Goal: Information Seeking & Learning: Learn about a topic

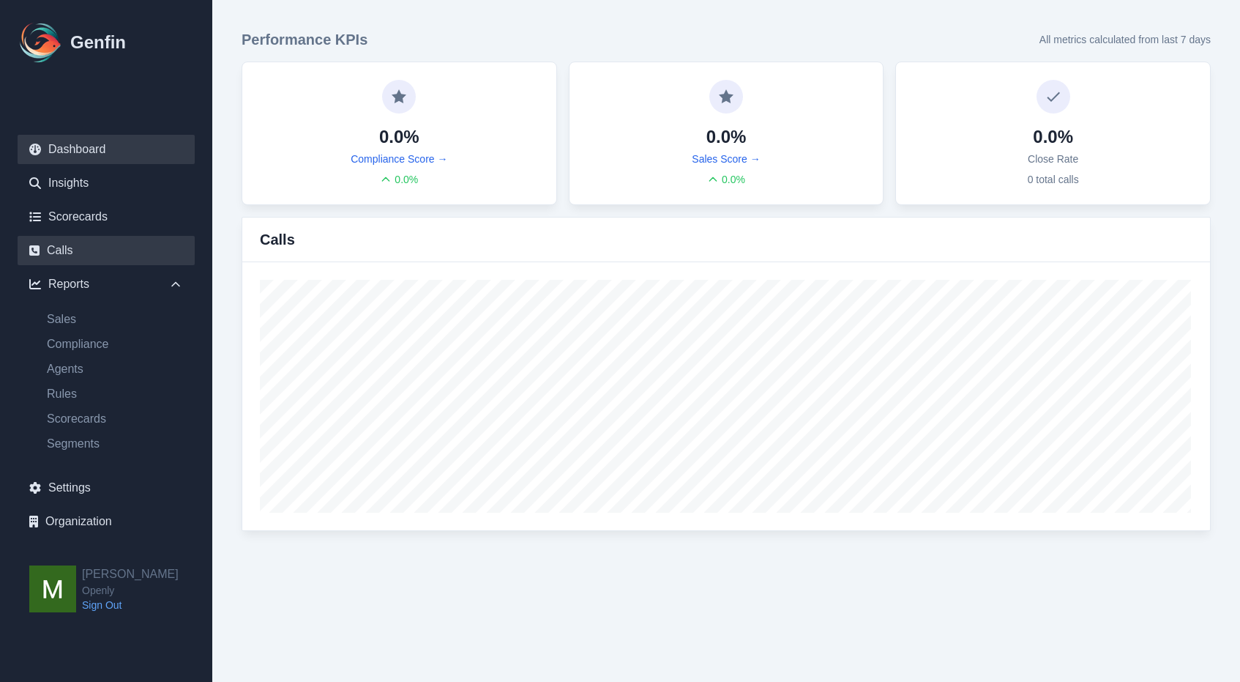
click at [69, 243] on link "Calls" at bounding box center [106, 250] width 177 height 29
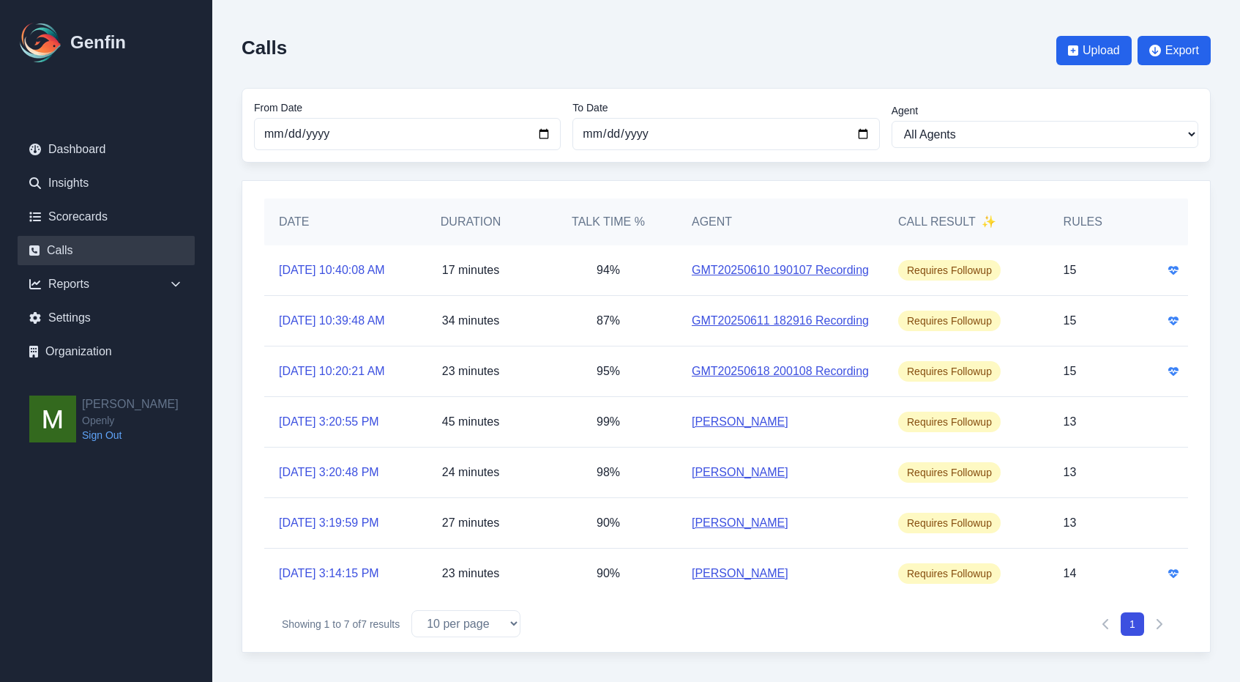
scroll to position [108, 0]
click at [74, 221] on link "Scorecards" at bounding box center [106, 216] width 177 height 29
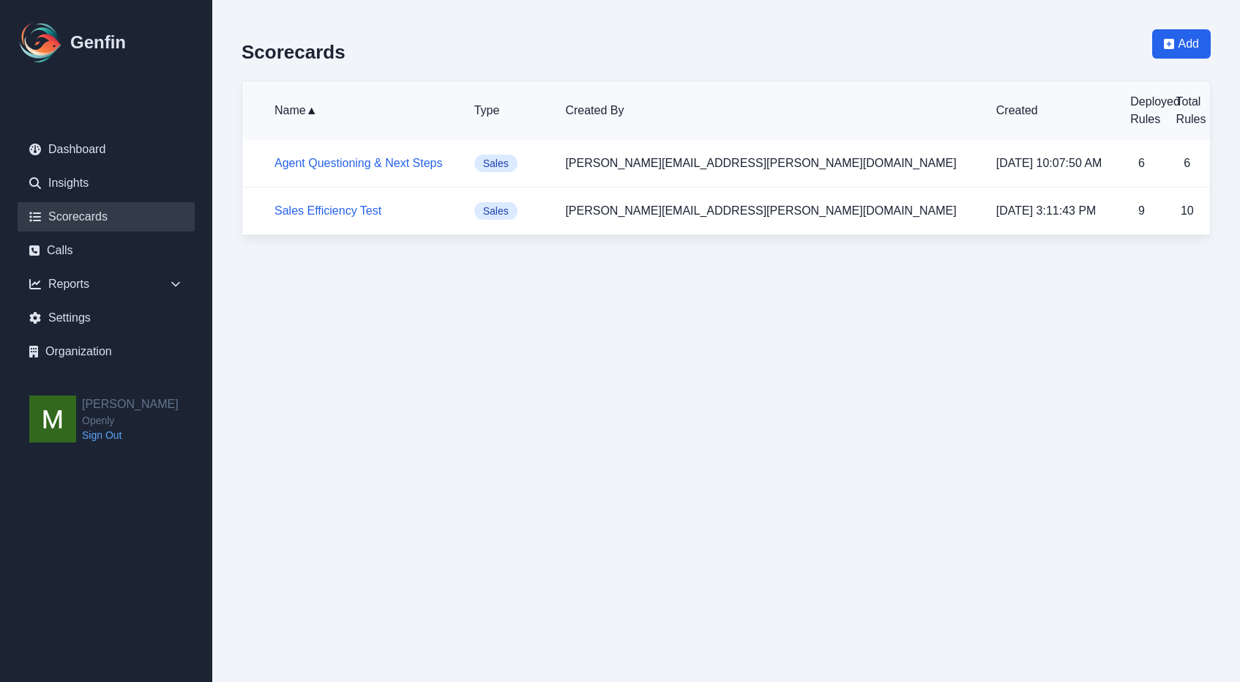
click at [338, 171] on h5 "Agent Questioning & Next Steps" at bounding box center [363, 164] width 176 height 18
click at [343, 166] on link "Agent Questioning & Next Steps" at bounding box center [359, 163] width 168 height 12
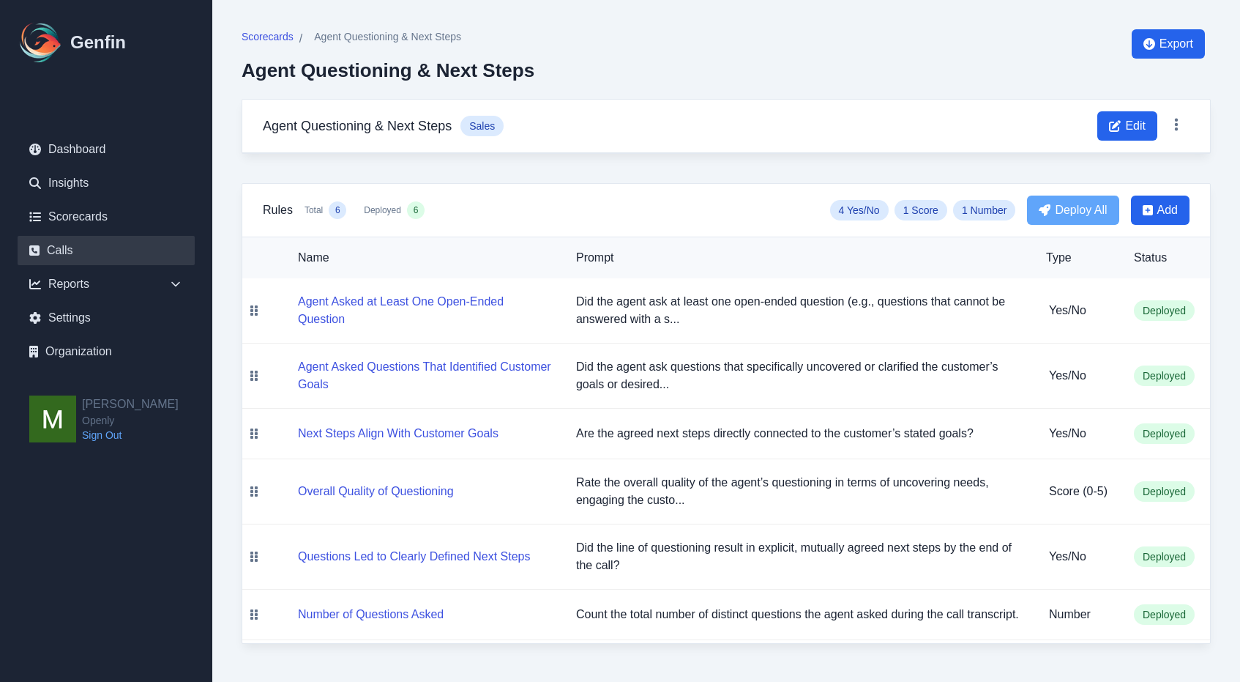
click at [59, 257] on link "Calls" at bounding box center [106, 250] width 177 height 29
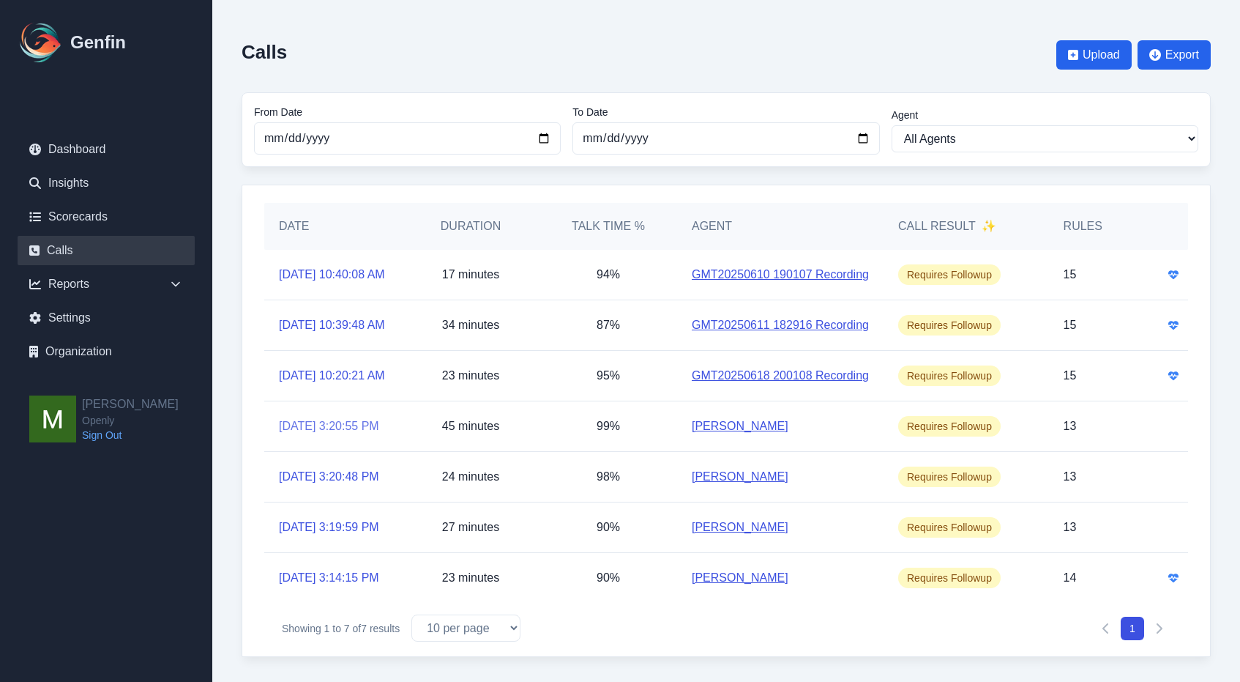
click at [353, 435] on link "[DATE] 3:20:55 PM" at bounding box center [329, 426] width 100 height 18
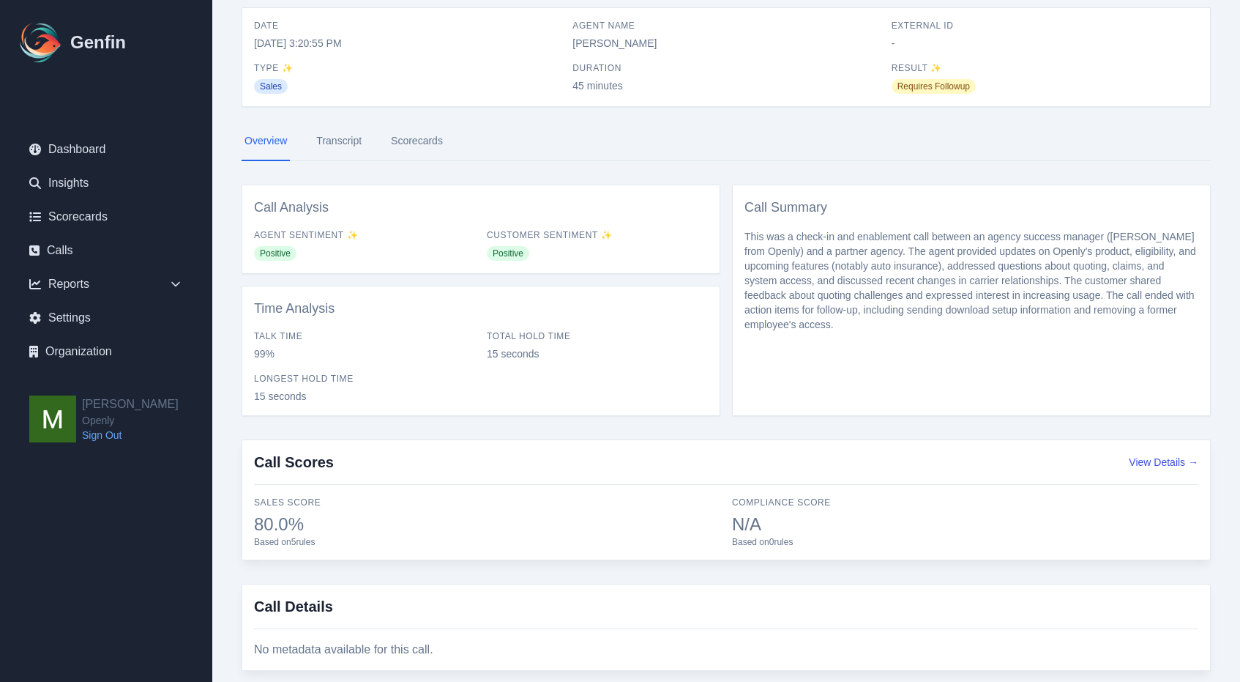
scroll to position [115, 0]
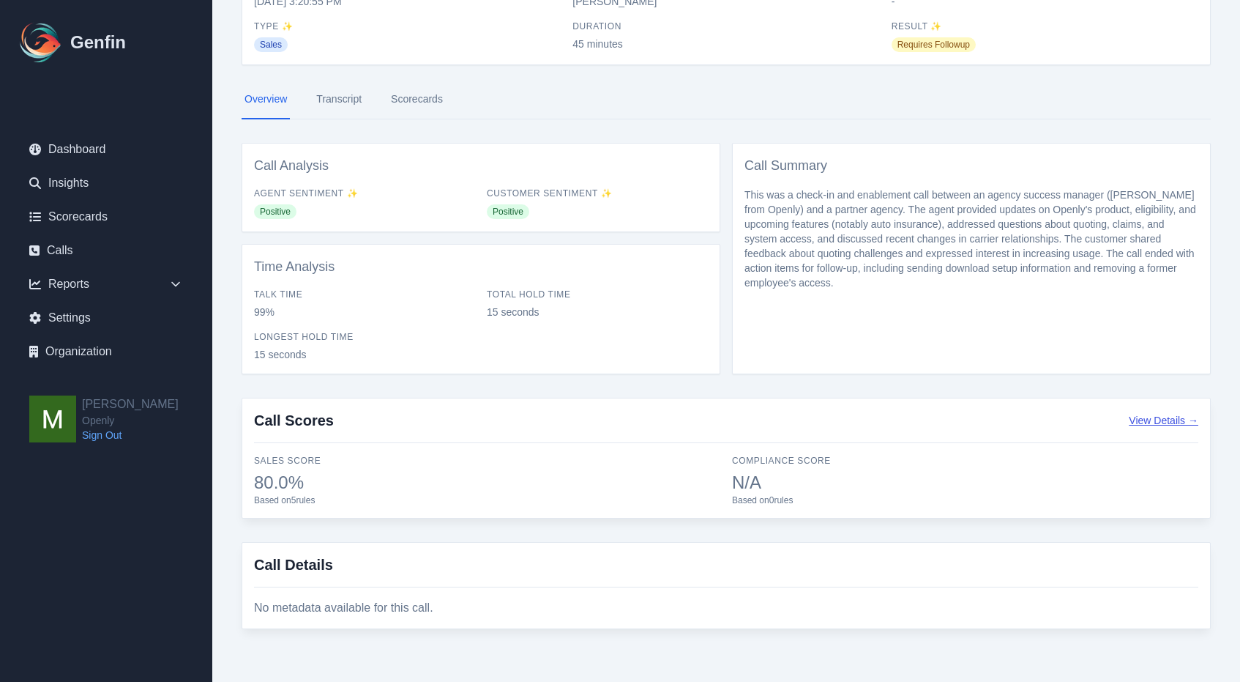
click at [1165, 421] on button "View Details →" at bounding box center [1164, 420] width 70 height 15
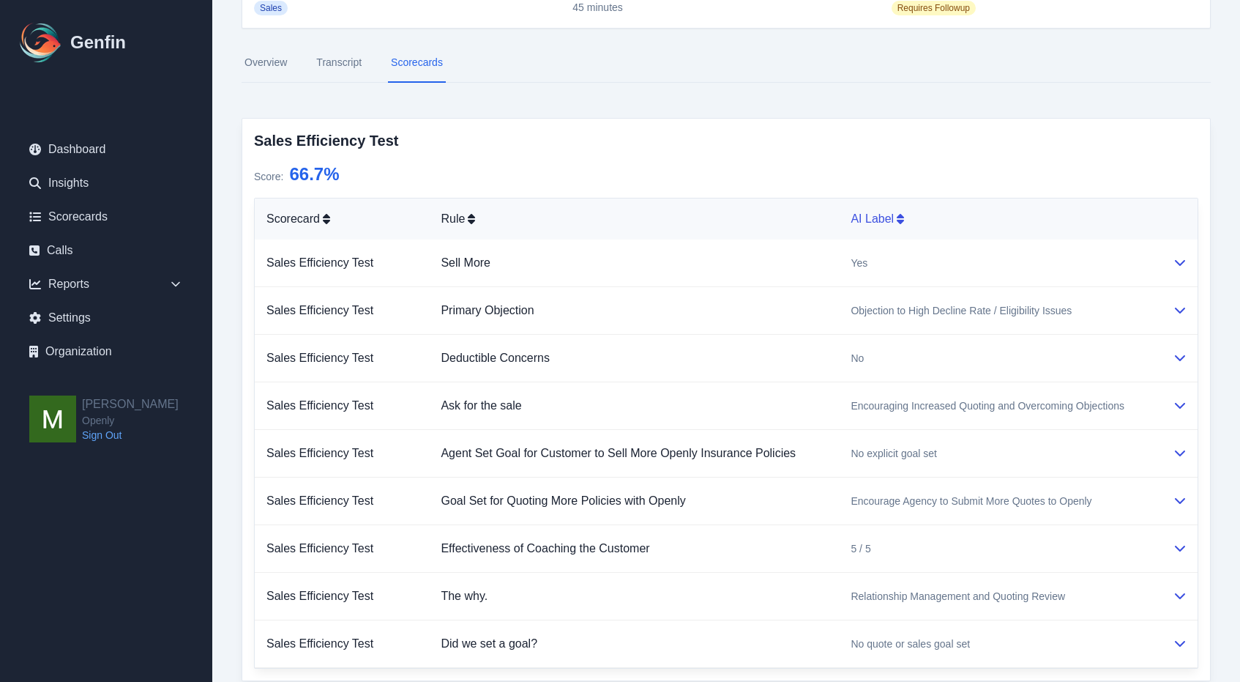
scroll to position [154, 0]
click at [1175, 256] on icon at bounding box center [1181, 260] width 12 height 12
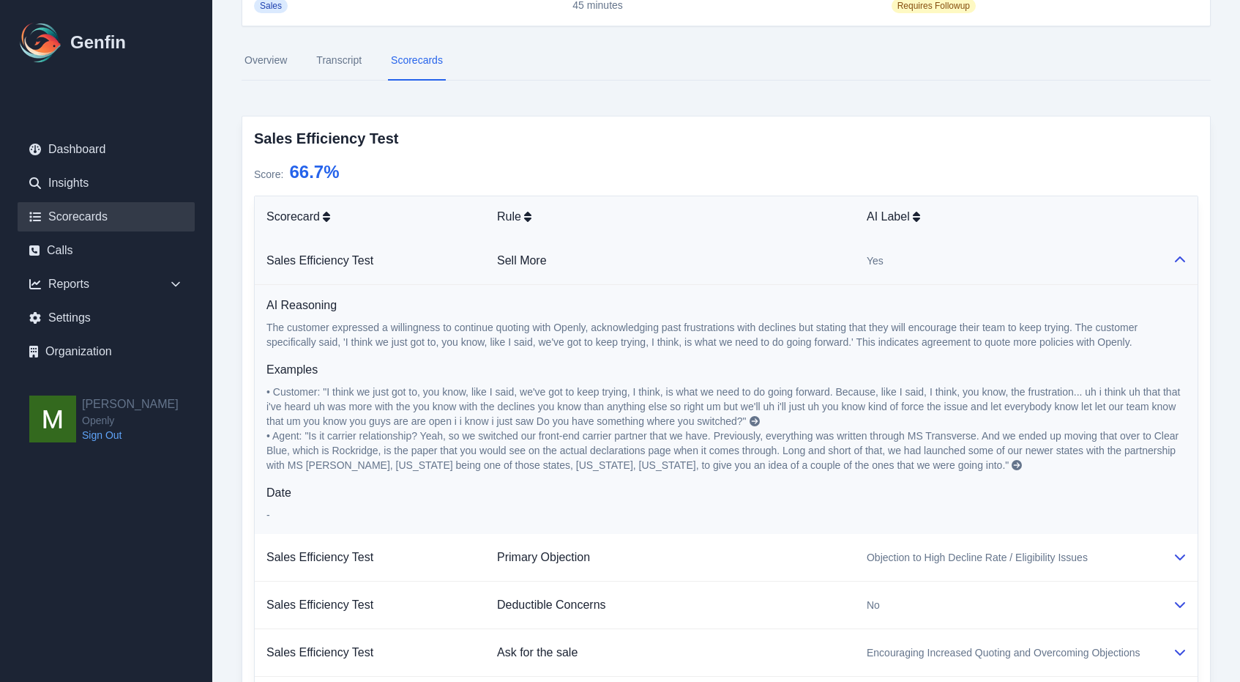
click at [89, 209] on link "Scorecards" at bounding box center [106, 216] width 177 height 29
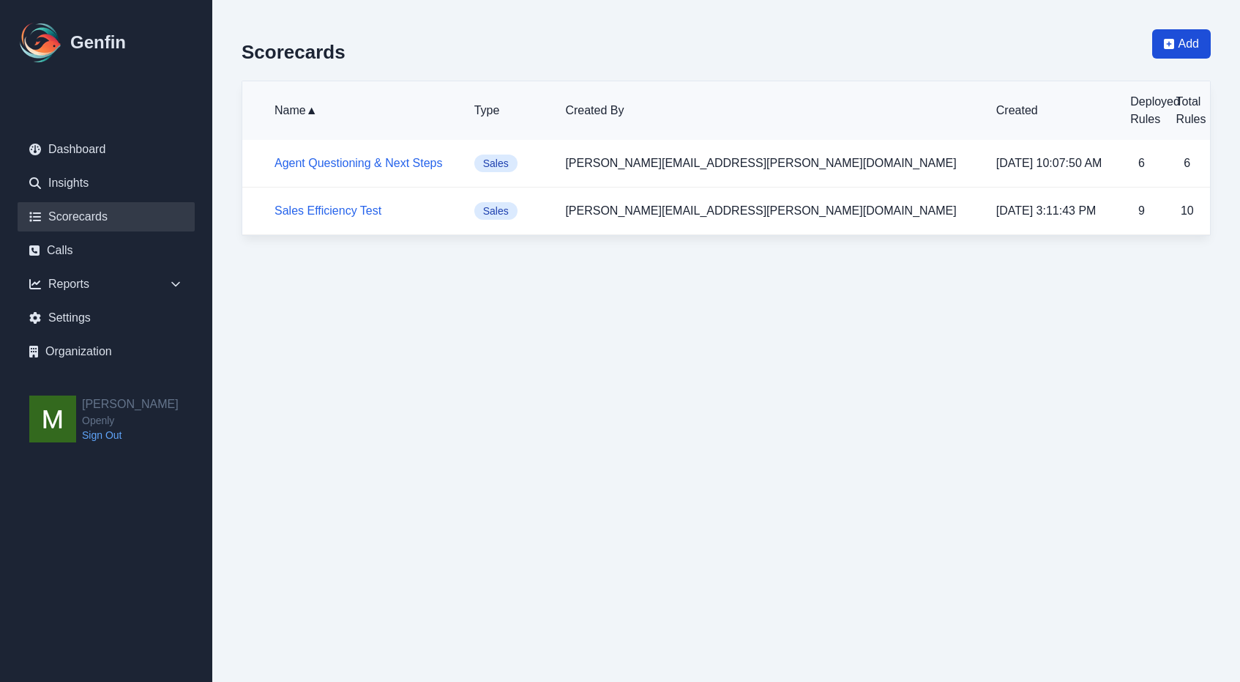
click at [1180, 36] on span "Add" at bounding box center [1189, 44] width 21 height 18
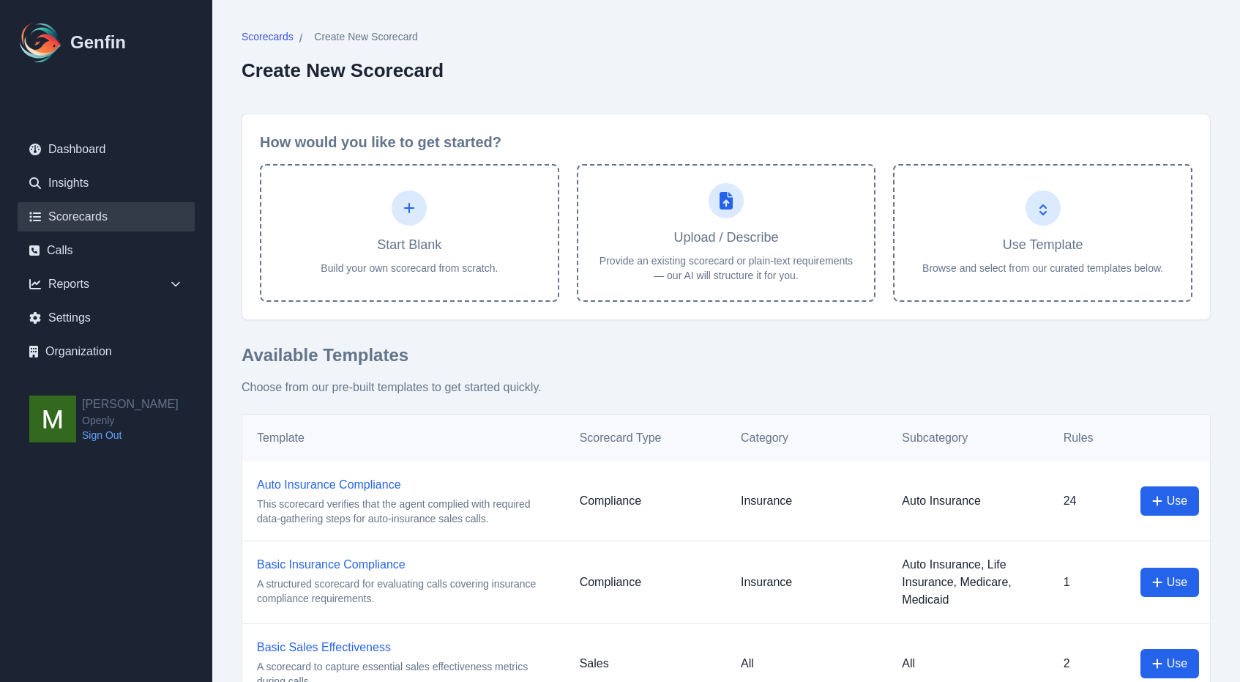
click at [94, 217] on link "Scorecards" at bounding box center [106, 216] width 177 height 29
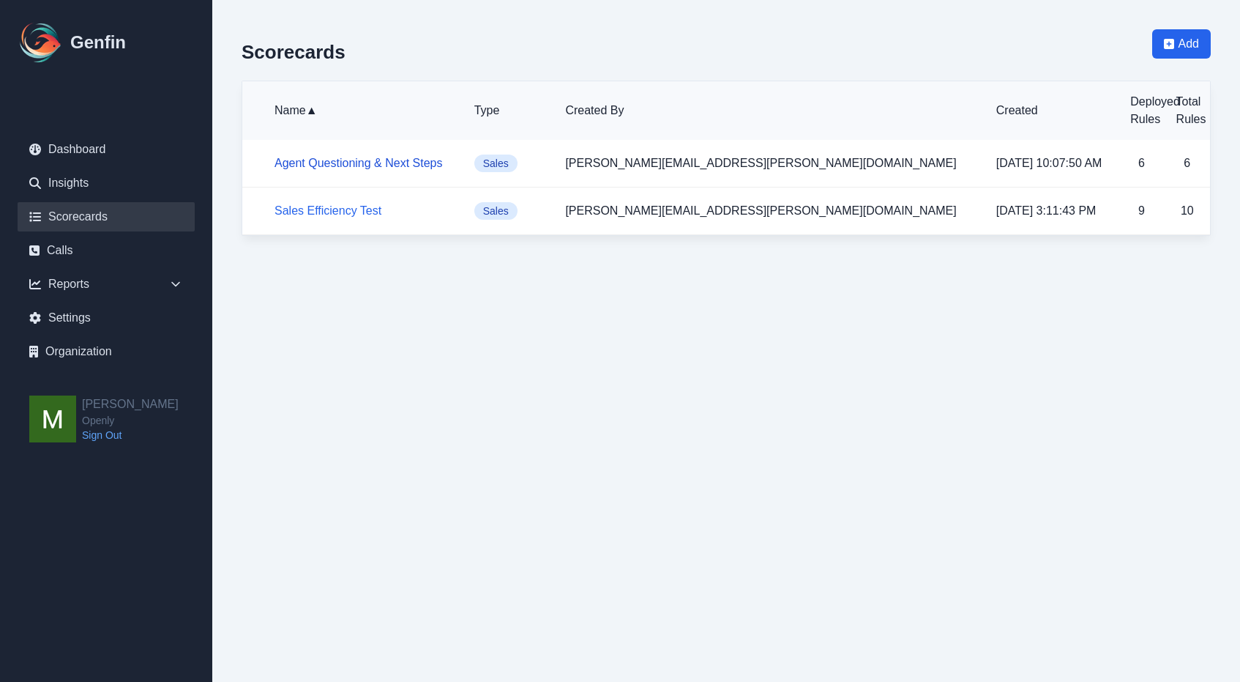
click at [341, 165] on link "Agent Questioning & Next Steps" at bounding box center [359, 163] width 168 height 12
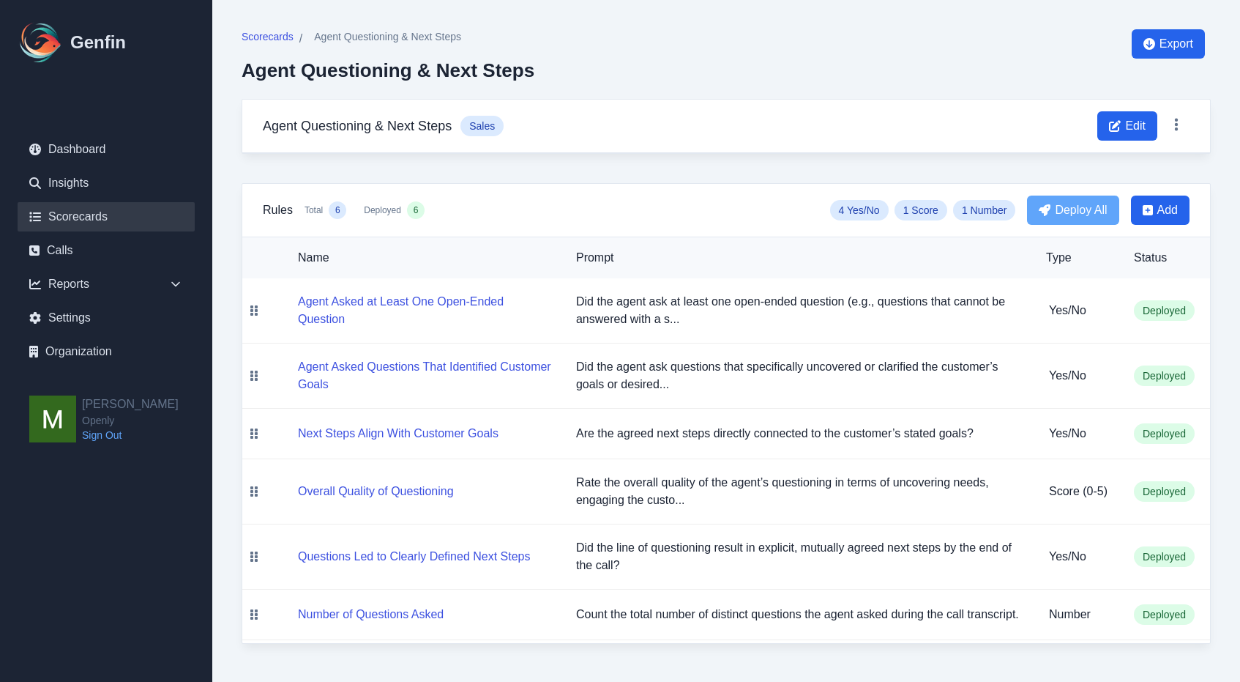
click at [81, 215] on link "Scorecards" at bounding box center [106, 216] width 177 height 29
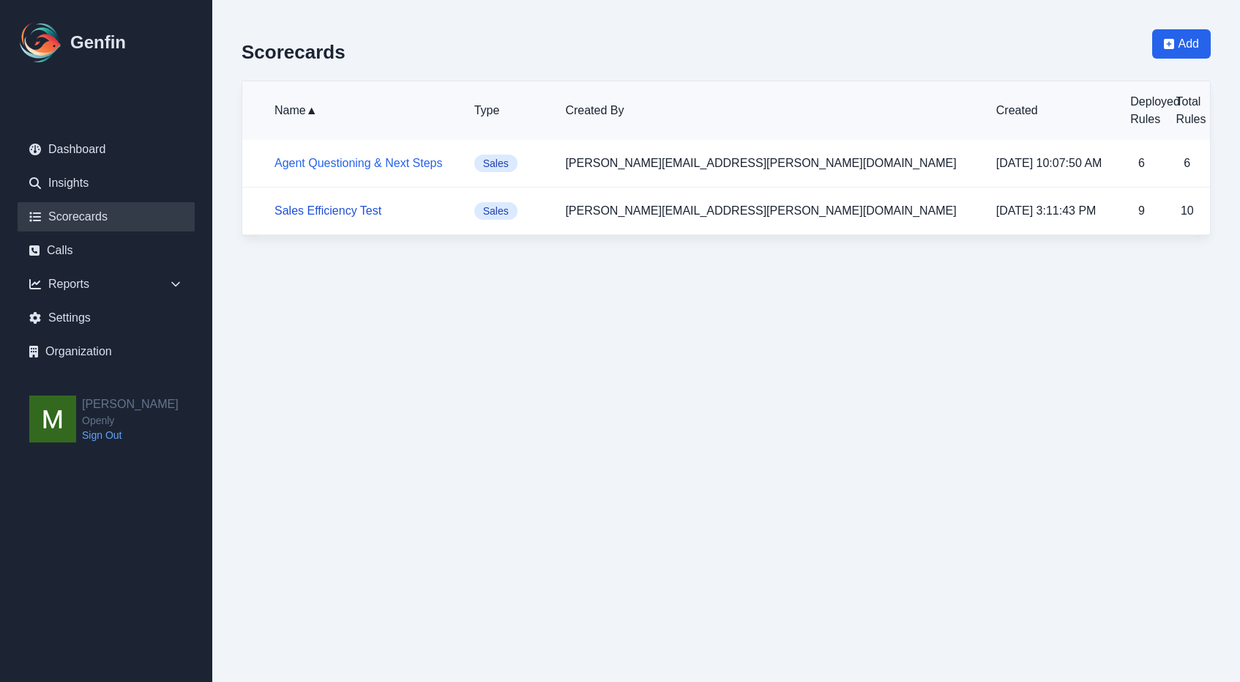
click at [341, 215] on link "Sales Efficiency Test" at bounding box center [328, 210] width 107 height 12
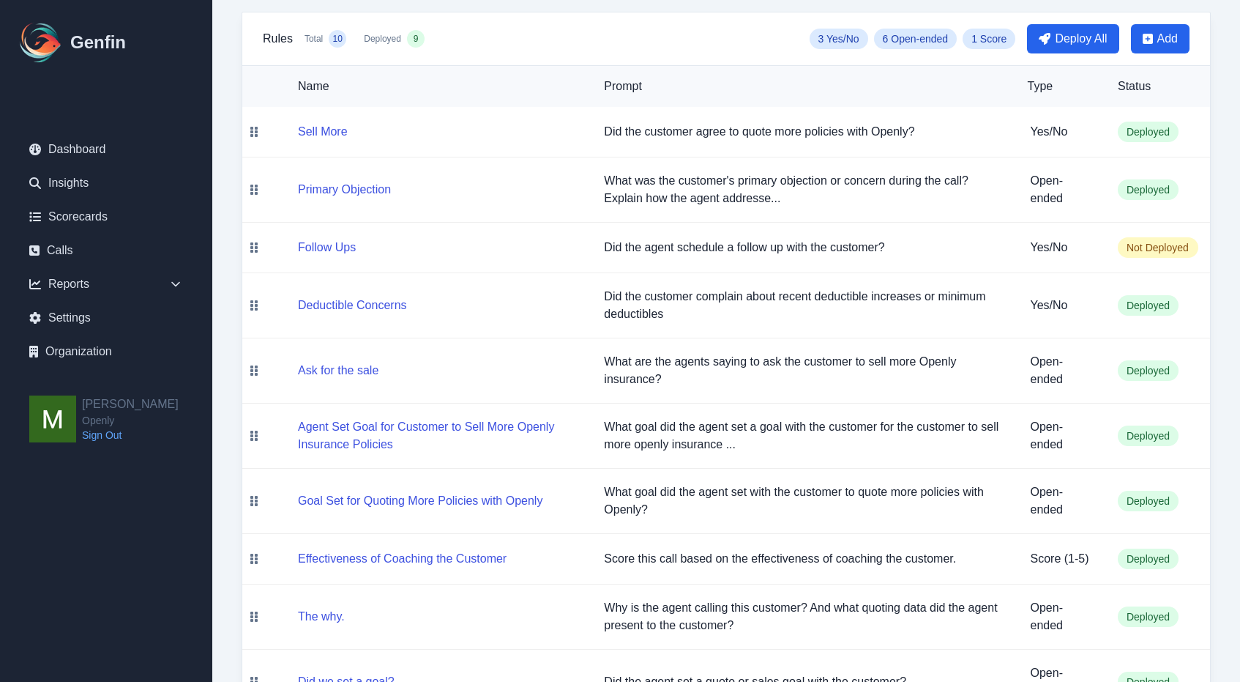
scroll to position [171, 0]
click at [69, 258] on link "Calls" at bounding box center [106, 250] width 177 height 29
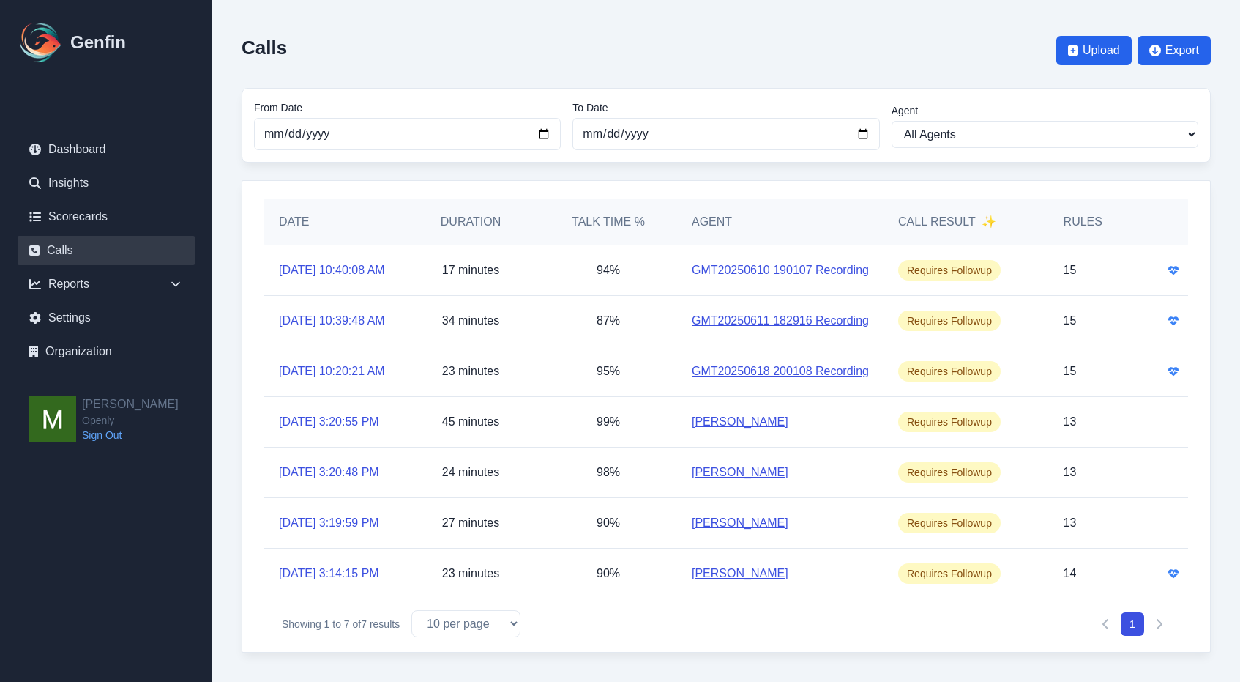
scroll to position [47, 0]
click at [321, 481] on link "[DATE] 3:20:48 PM" at bounding box center [329, 473] width 100 height 18
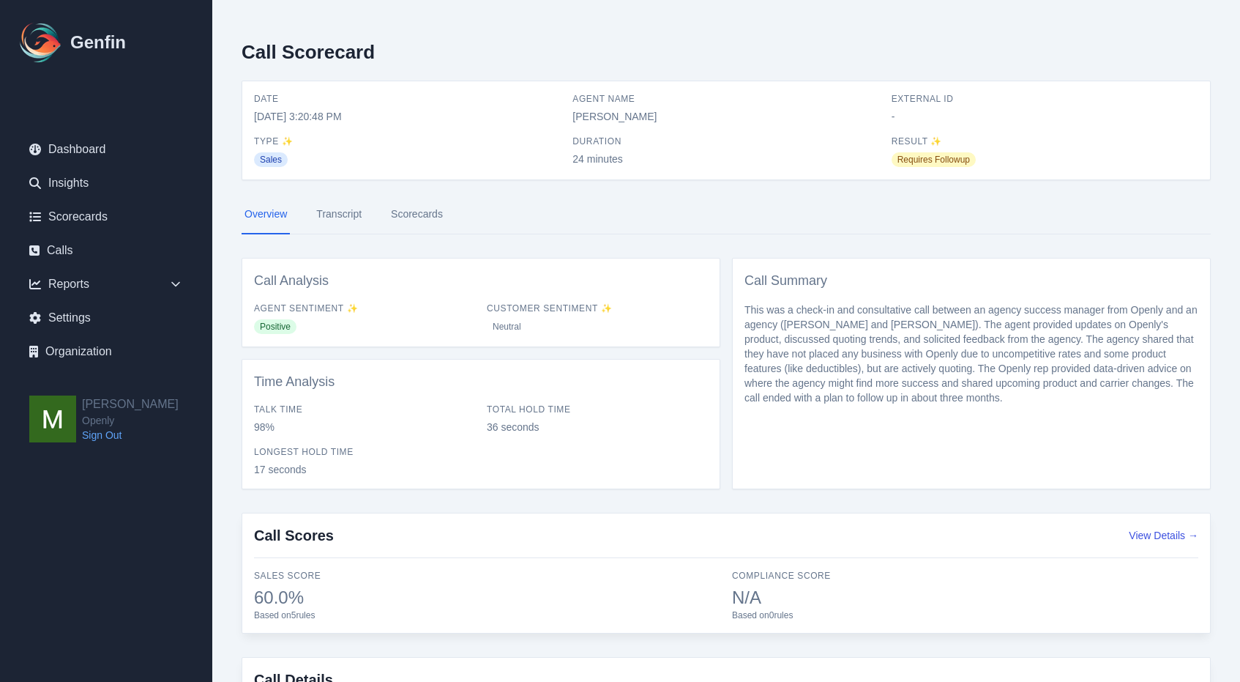
scroll to position [115, 0]
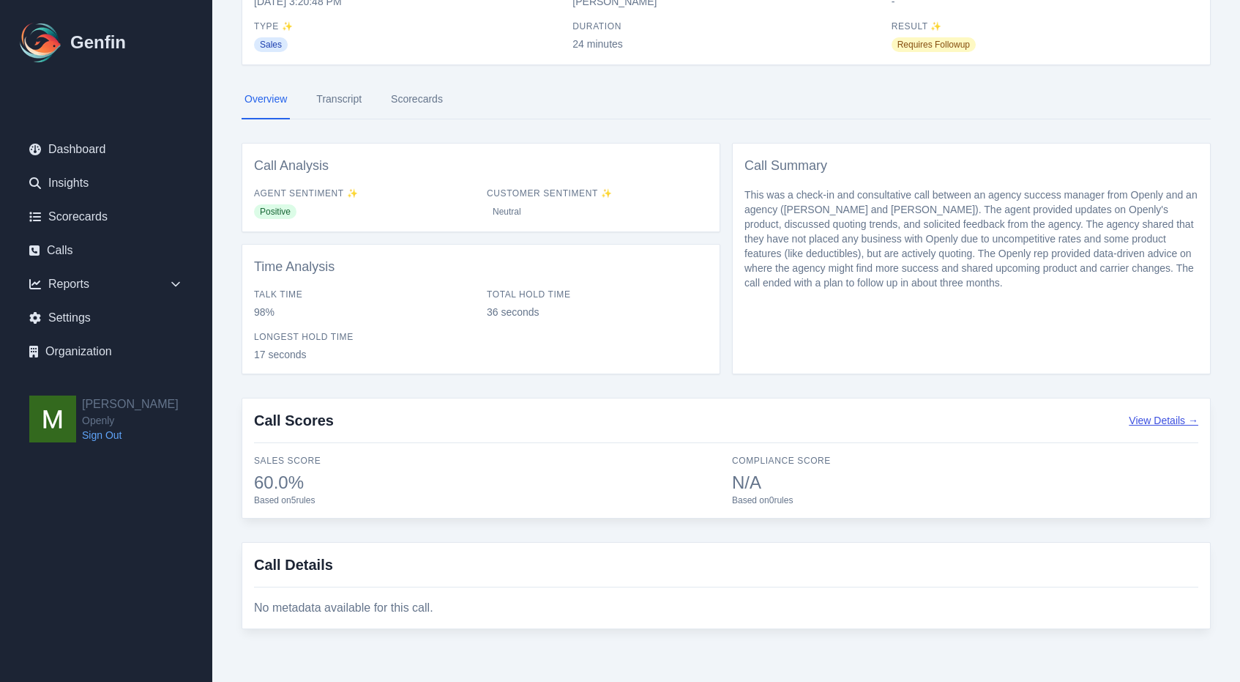
click at [1167, 419] on button "View Details →" at bounding box center [1164, 420] width 70 height 15
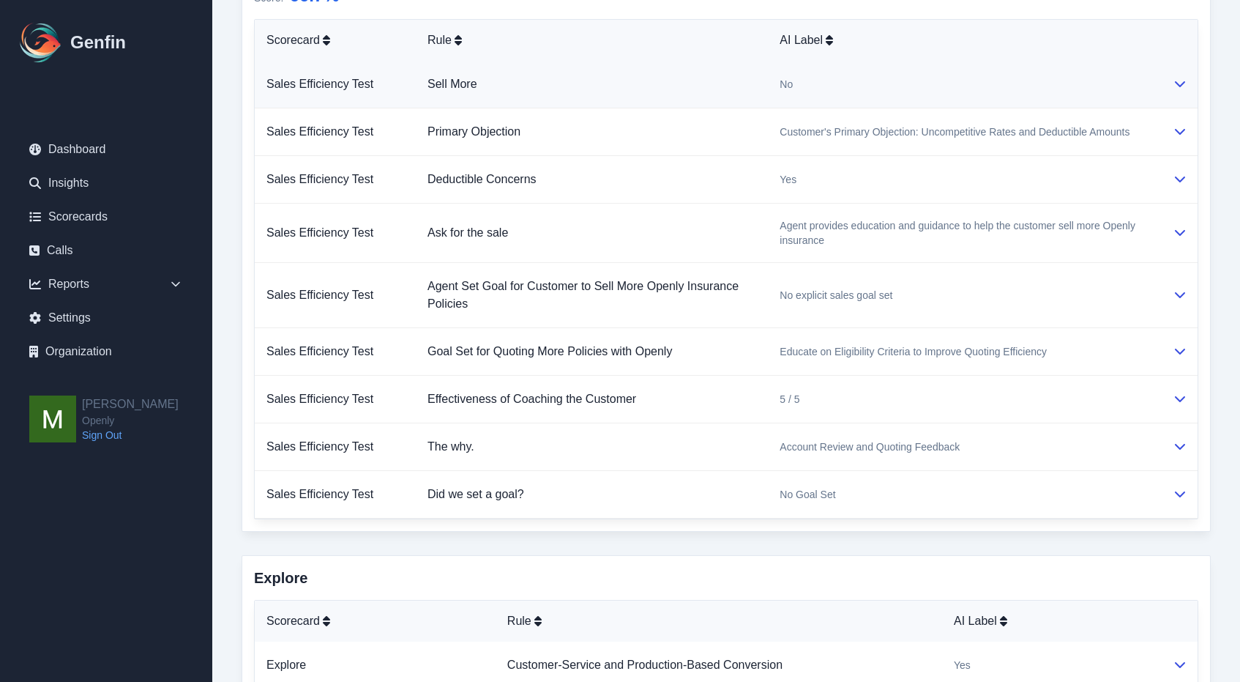
scroll to position [329, 0]
click at [1182, 179] on icon at bounding box center [1181, 180] width 12 height 12
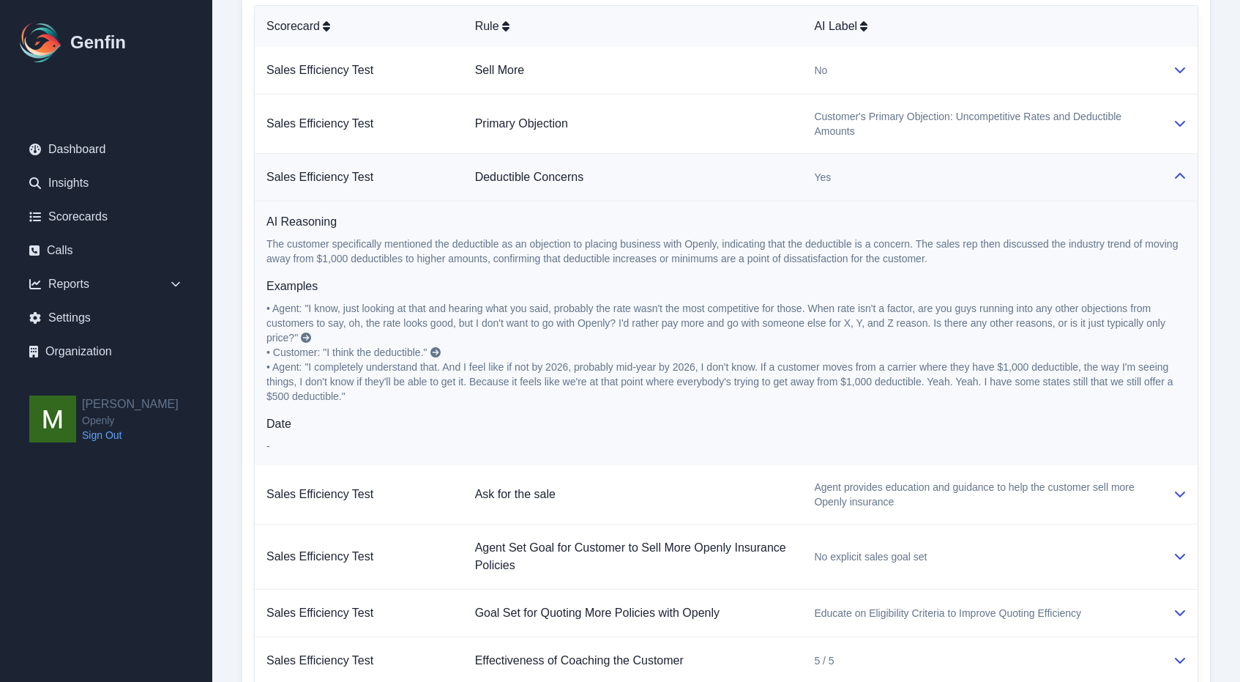
scroll to position [346, 0]
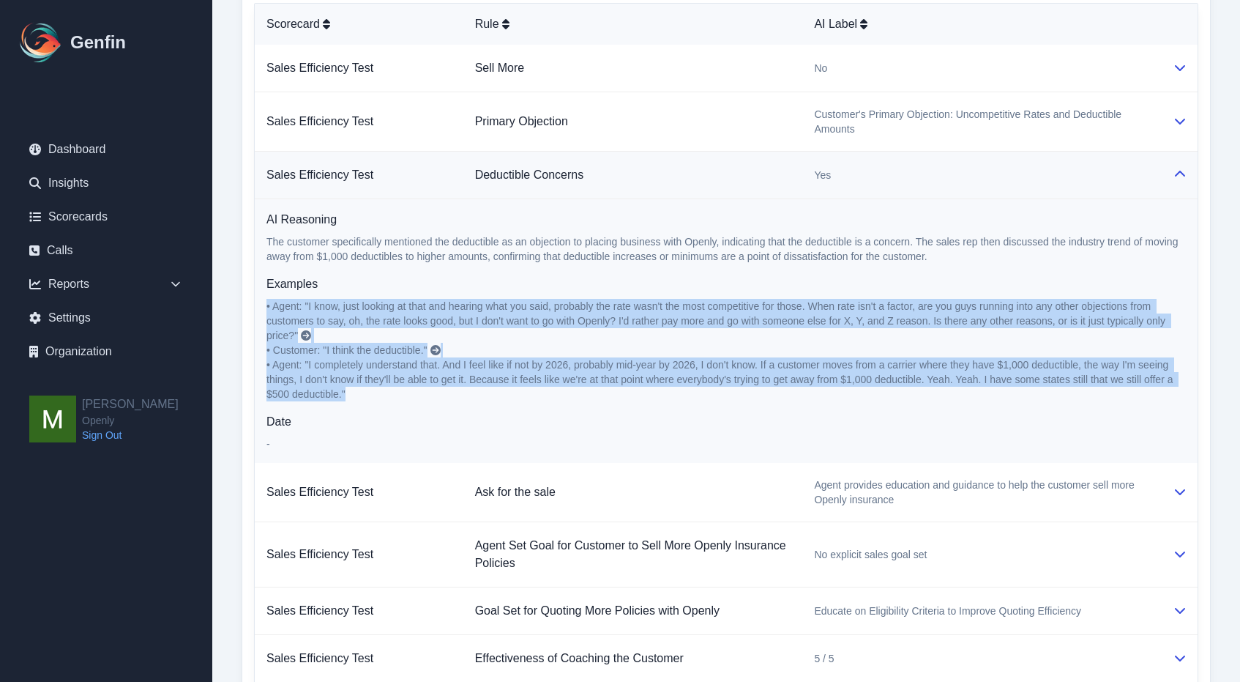
drag, startPoint x: 348, startPoint y: 390, endPoint x: 266, endPoint y: 310, distance: 115.0
click at [266, 310] on td "AI Reasoning The customer specifically mentioned the deductible as an objection…" at bounding box center [726, 331] width 943 height 264
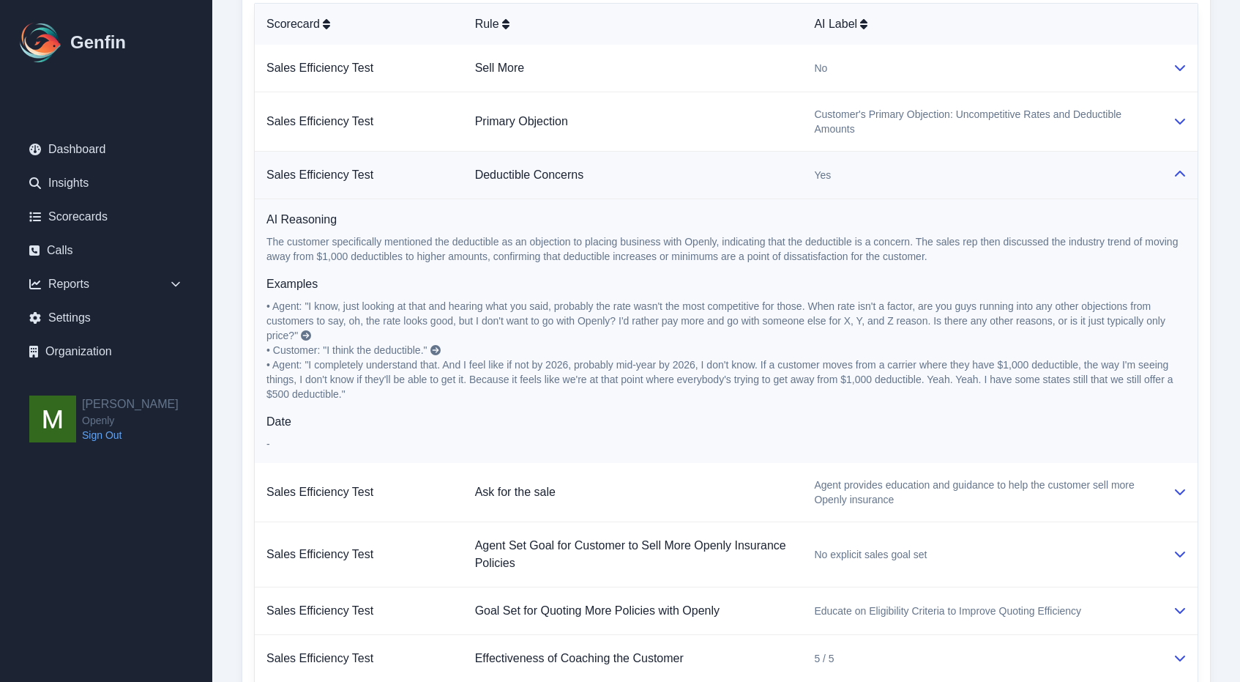
click at [562, 410] on div "AI Reasoning The customer specifically mentioned the deductible as an objection…" at bounding box center [727, 331] width 920 height 240
